Goal: Task Accomplishment & Management: Manage account settings

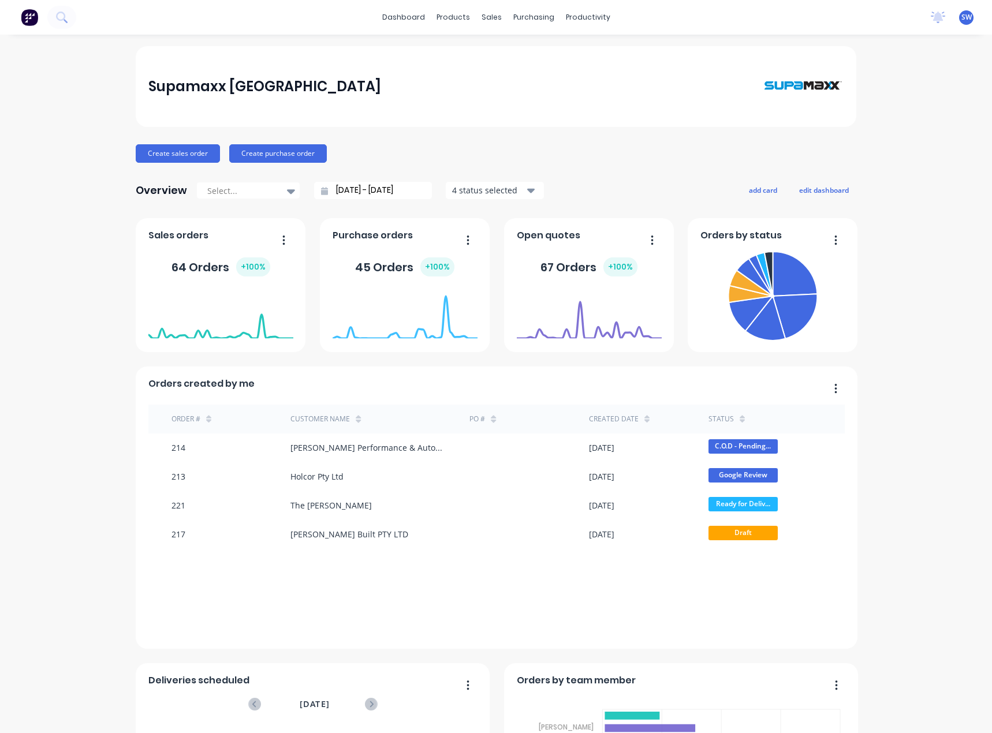
click at [892, 490] on div "Supamaxx [GEOGRAPHIC_DATA] Create sales order Create purchase order Overview Se…" at bounding box center [496, 496] width 992 height 900
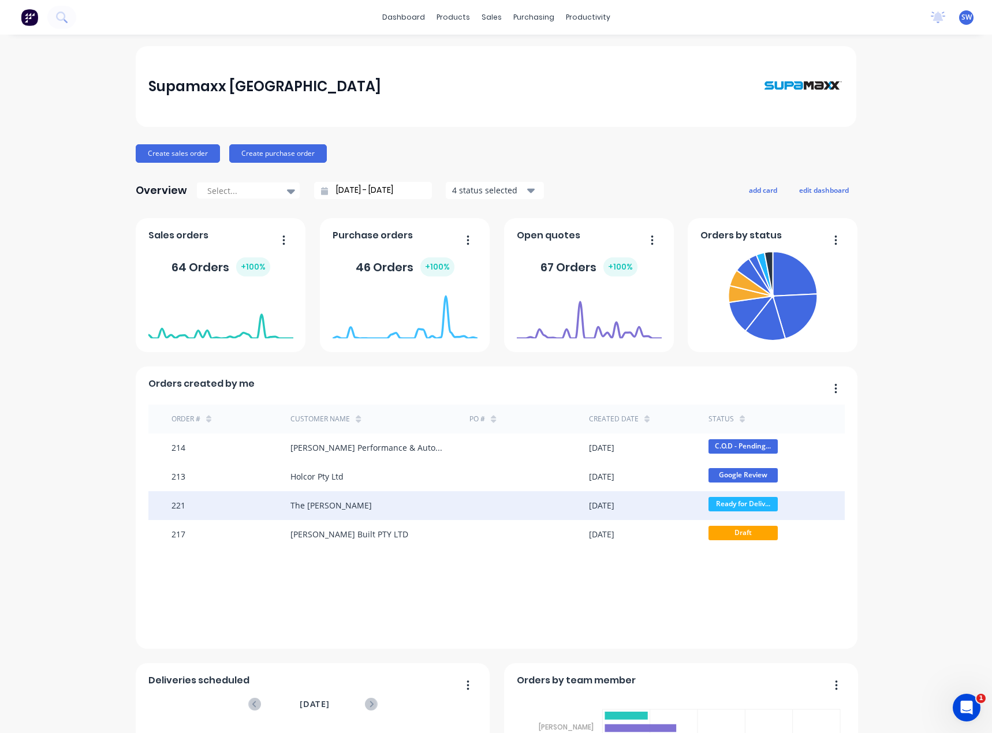
click at [390, 502] on div "The [PERSON_NAME]" at bounding box center [379, 505] width 179 height 29
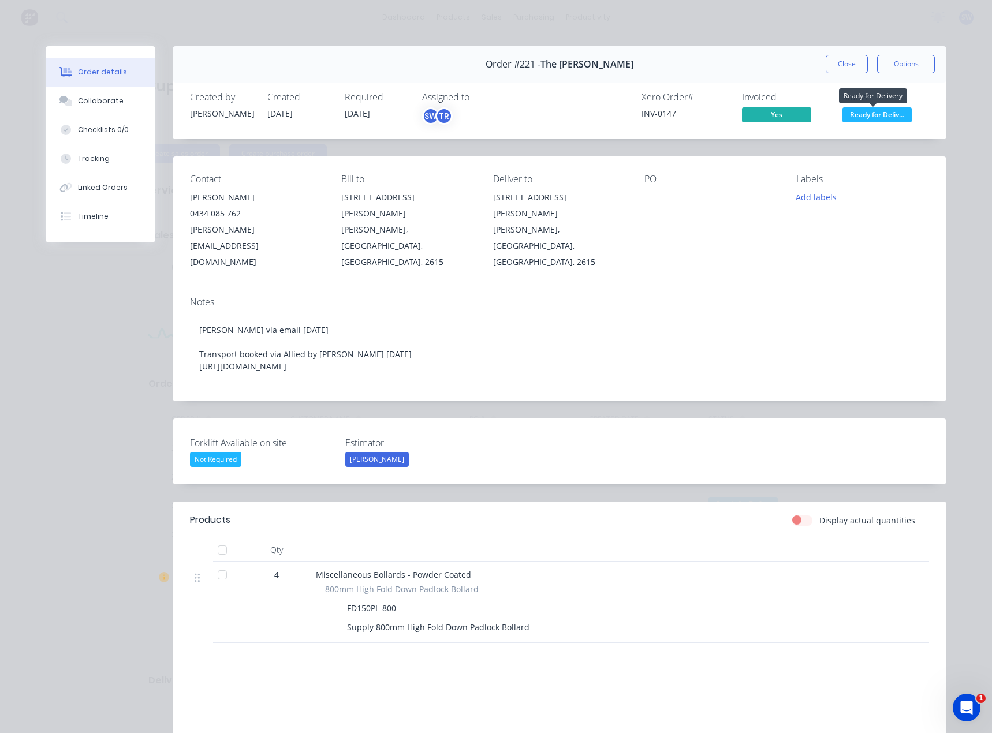
click at [884, 111] on span "Ready for Deliv..." at bounding box center [876, 114] width 69 height 14
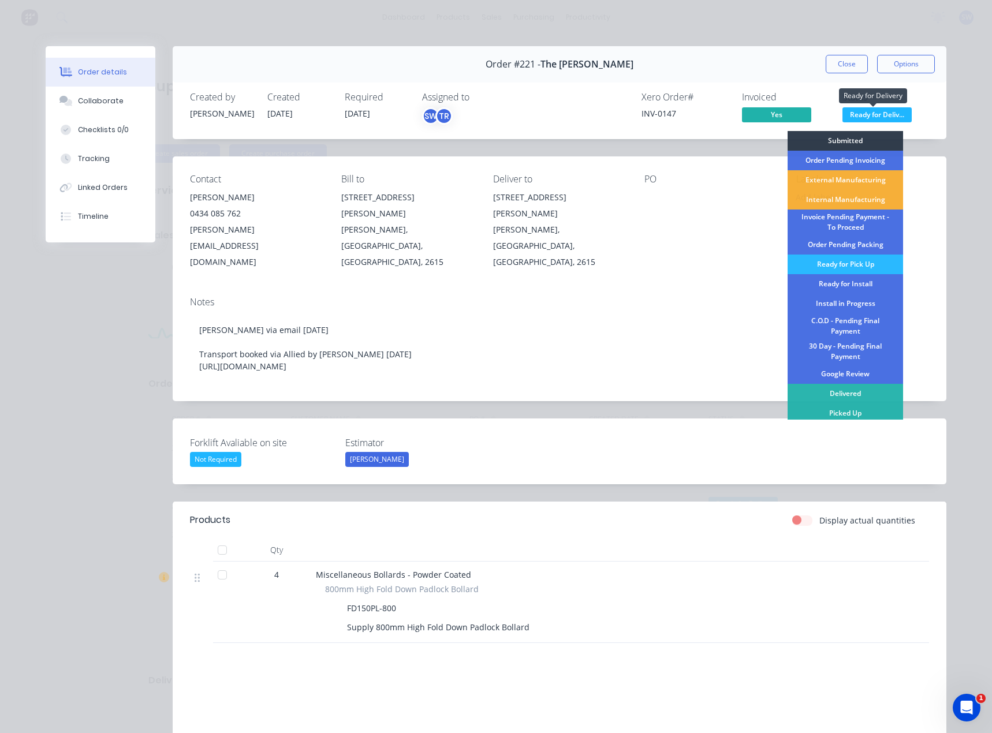
click at [896, 109] on span "Ready for Deliv..." at bounding box center [876, 114] width 69 height 14
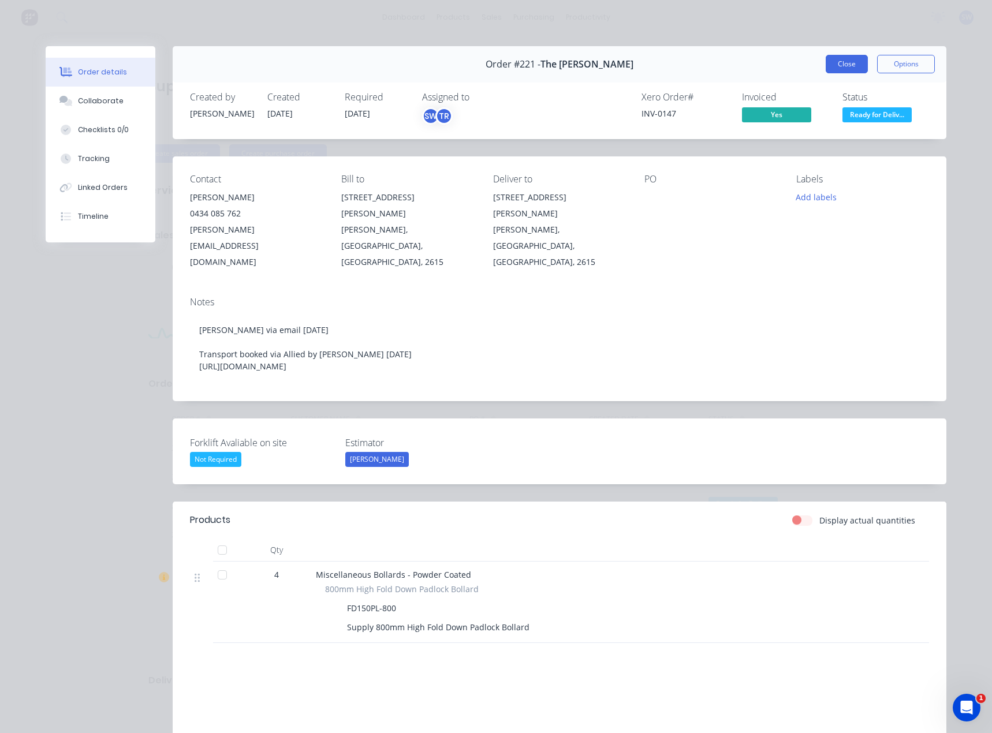
click at [831, 57] on button "Close" at bounding box center [847, 64] width 42 height 18
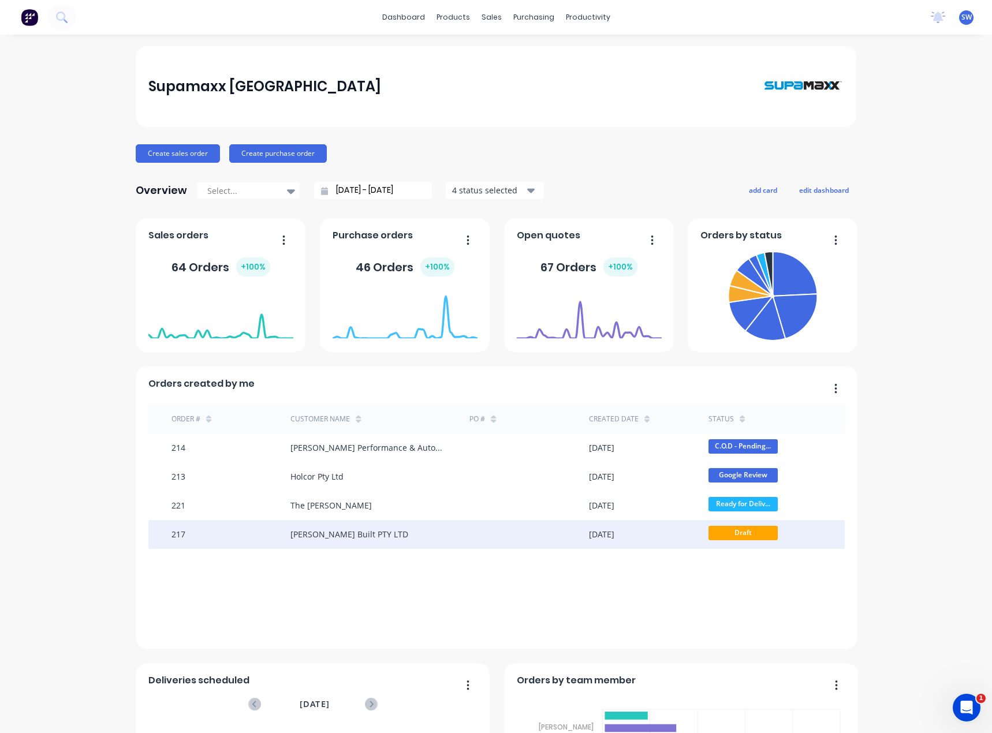
click at [329, 537] on div "[PERSON_NAME] Built PTY LTD" at bounding box center [349, 534] width 118 height 12
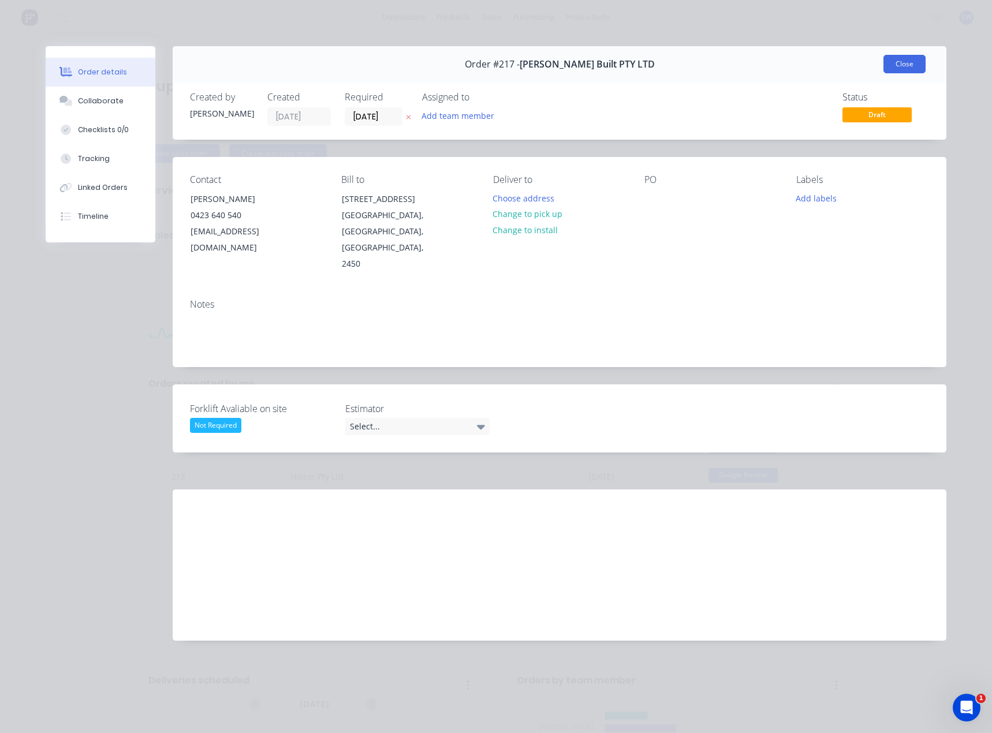
click at [918, 67] on button "Close" at bounding box center [904, 64] width 42 height 18
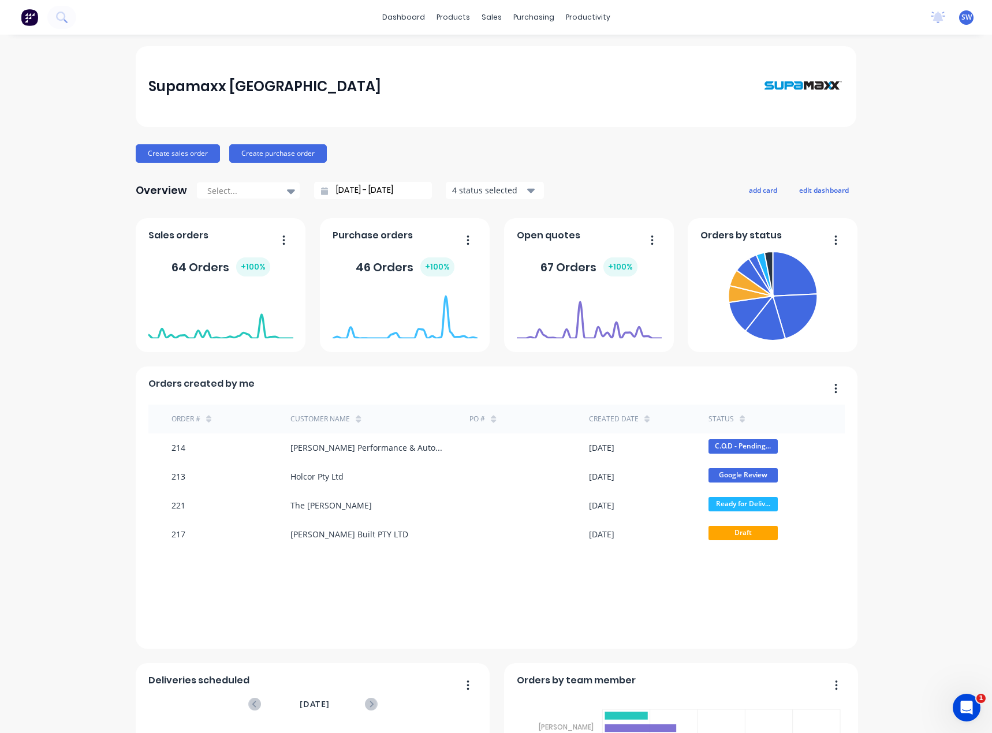
click at [792, 155] on div "Create sales order Create purchase order" at bounding box center [496, 153] width 721 height 18
click at [961, 18] on span "SW" at bounding box center [966, 17] width 10 height 10
click at [863, 147] on div "Sign out" at bounding box center [868, 145] width 31 height 10
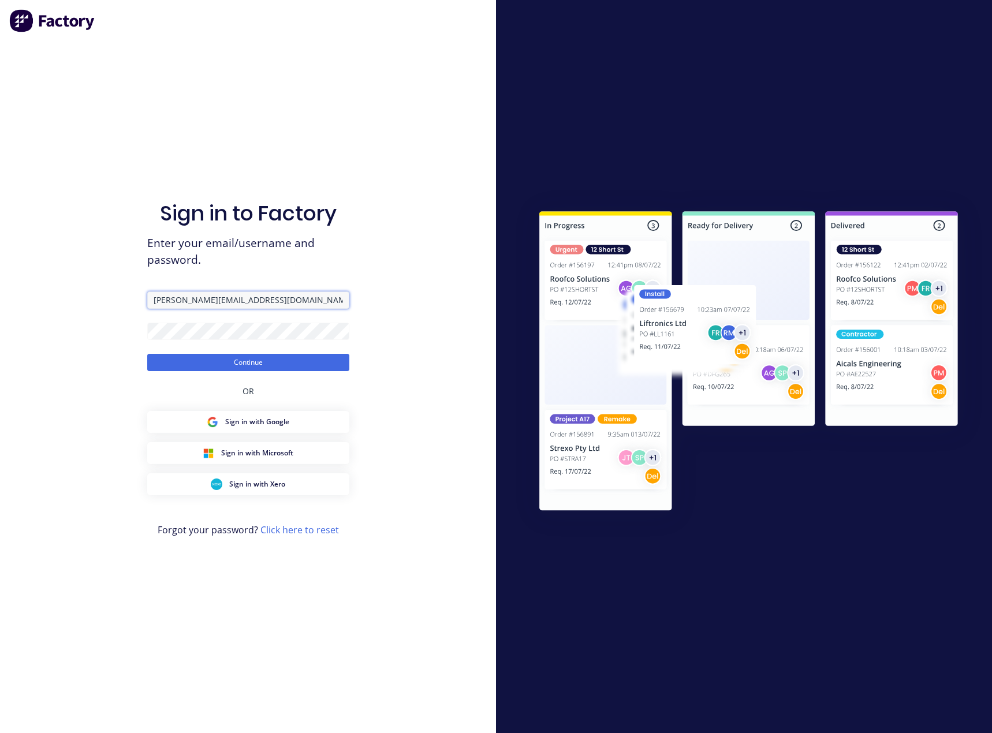
click at [219, 293] on input "Scott@supamaxx.com.au" at bounding box center [248, 300] width 202 height 17
type input "sales@supamaxx.com.au"
click at [253, 361] on button "Continue" at bounding box center [248, 362] width 202 height 17
